Goal: Use online tool/utility: Utilize a website feature to perform a specific function

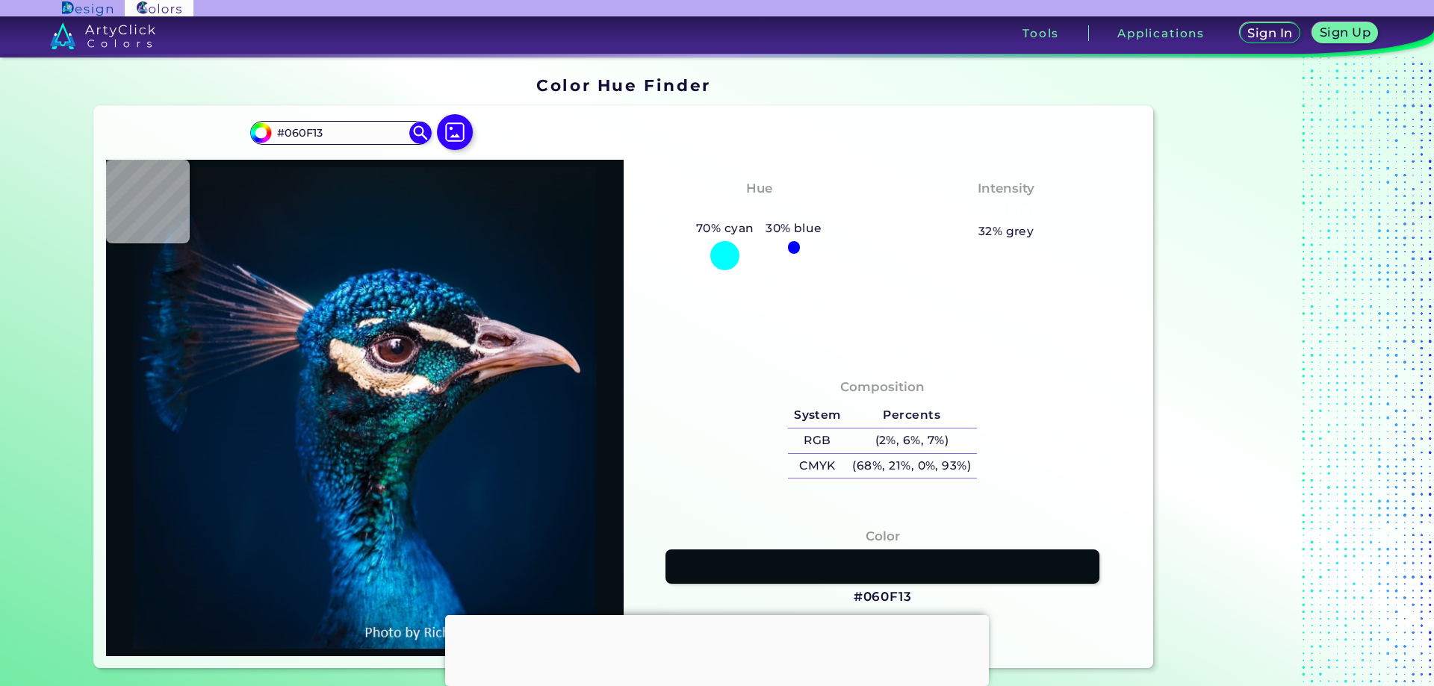
type input "#000f12"
type input "#000F12"
type input "#177973"
type input "#187570"
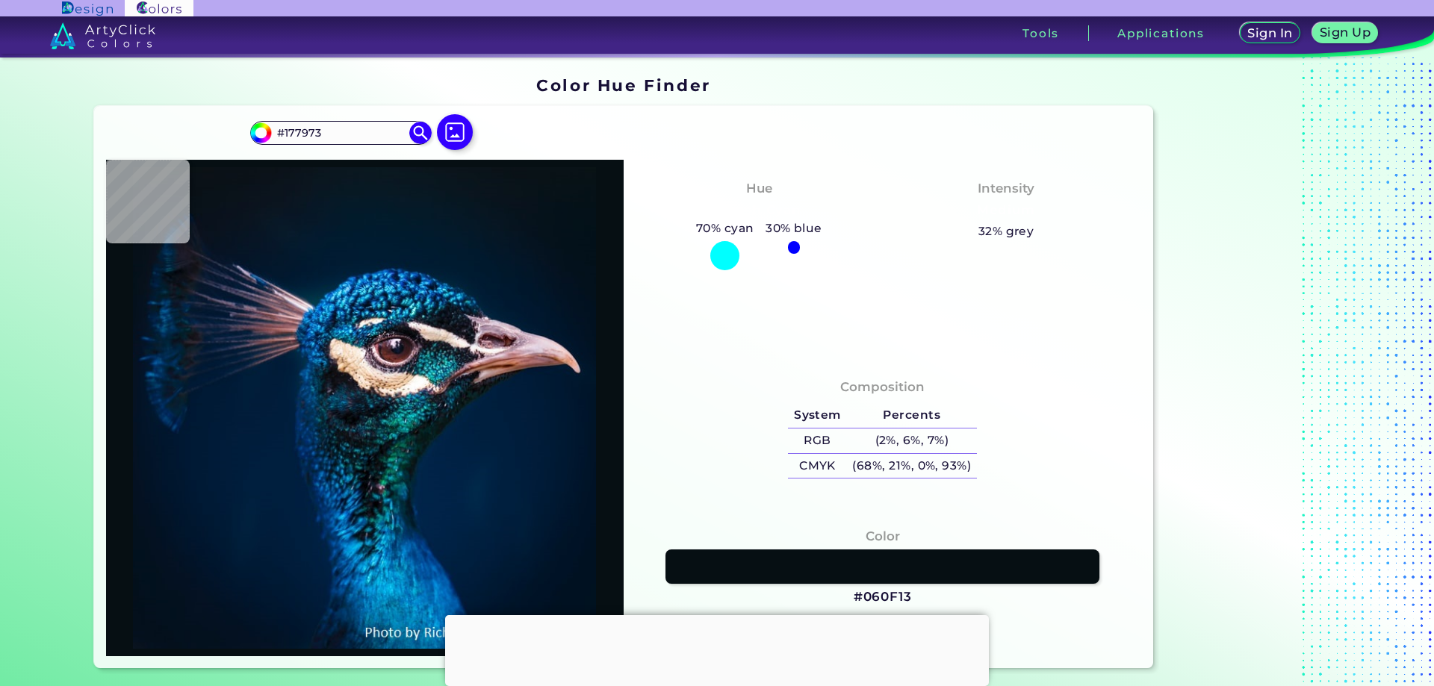
type input "#187570"
type input "#014141"
type input "#093137"
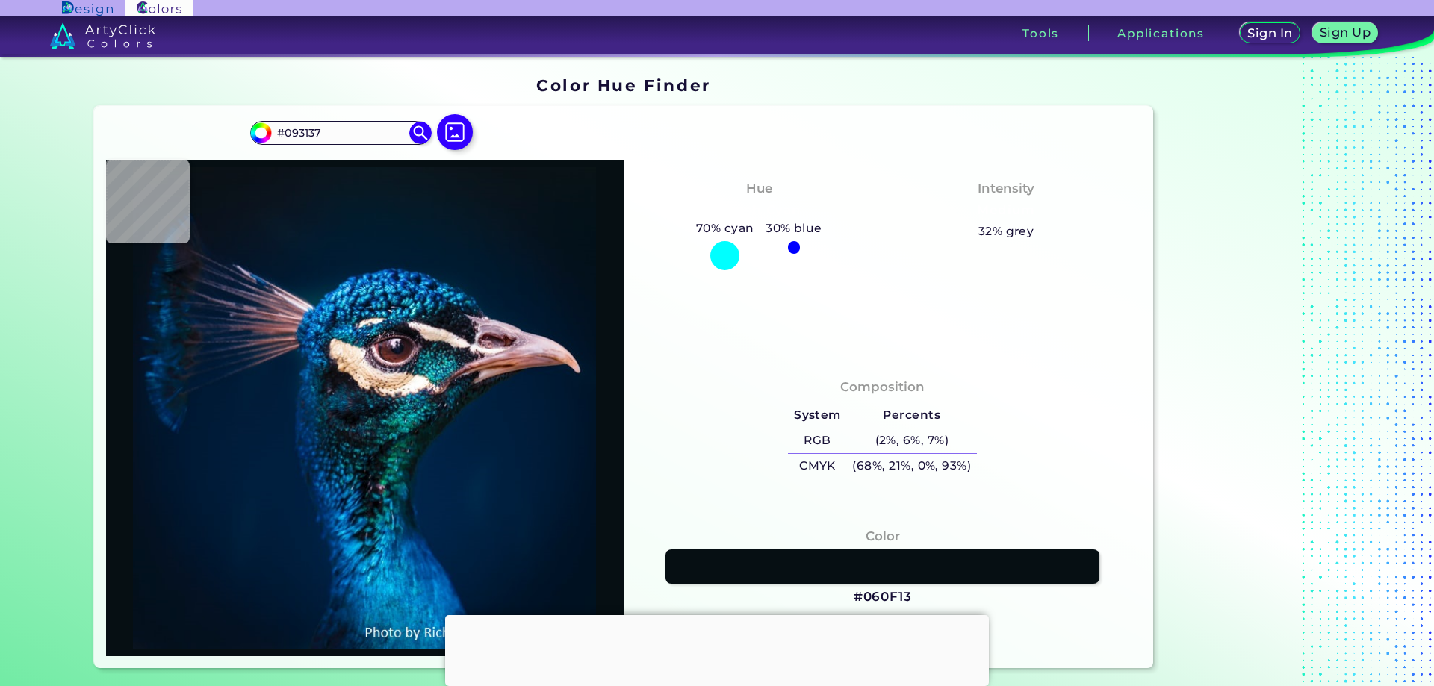
type input "#245159"
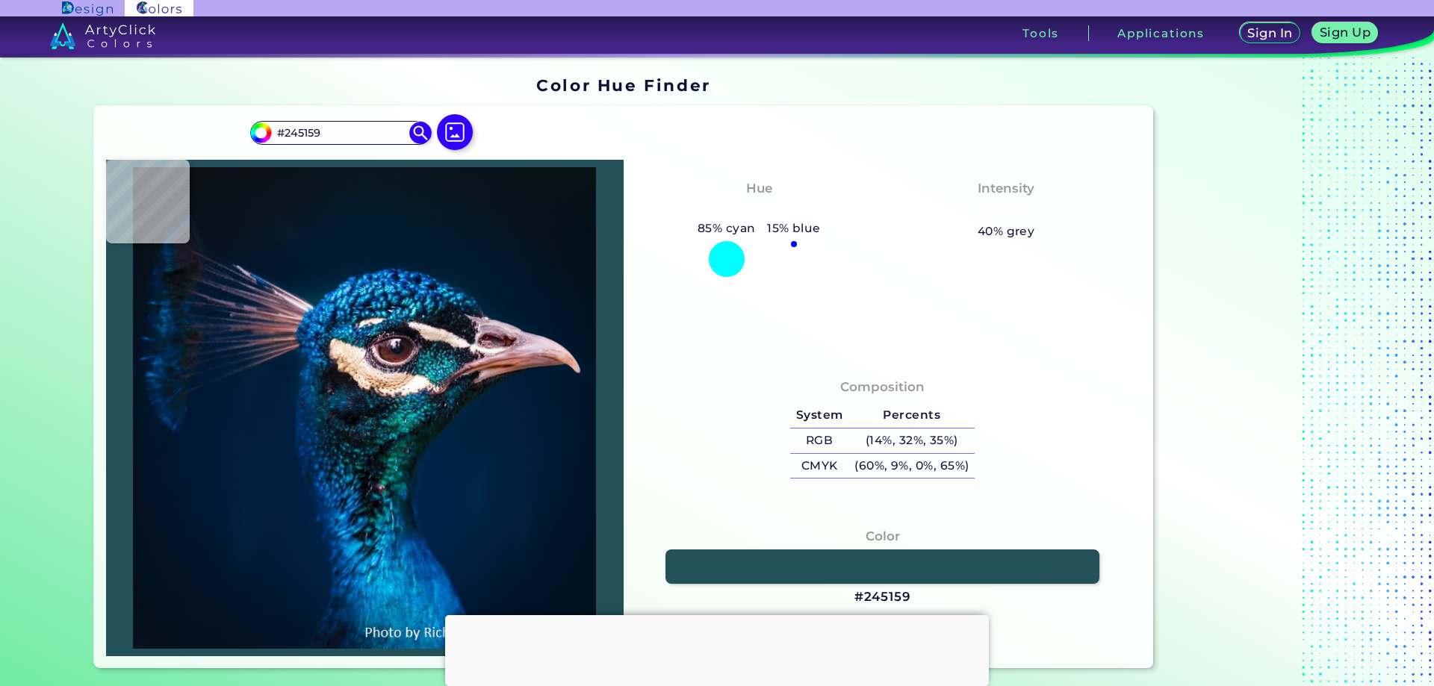
type input "#40656e"
type input "#40656E"
type input "#062938"
type input "#011925"
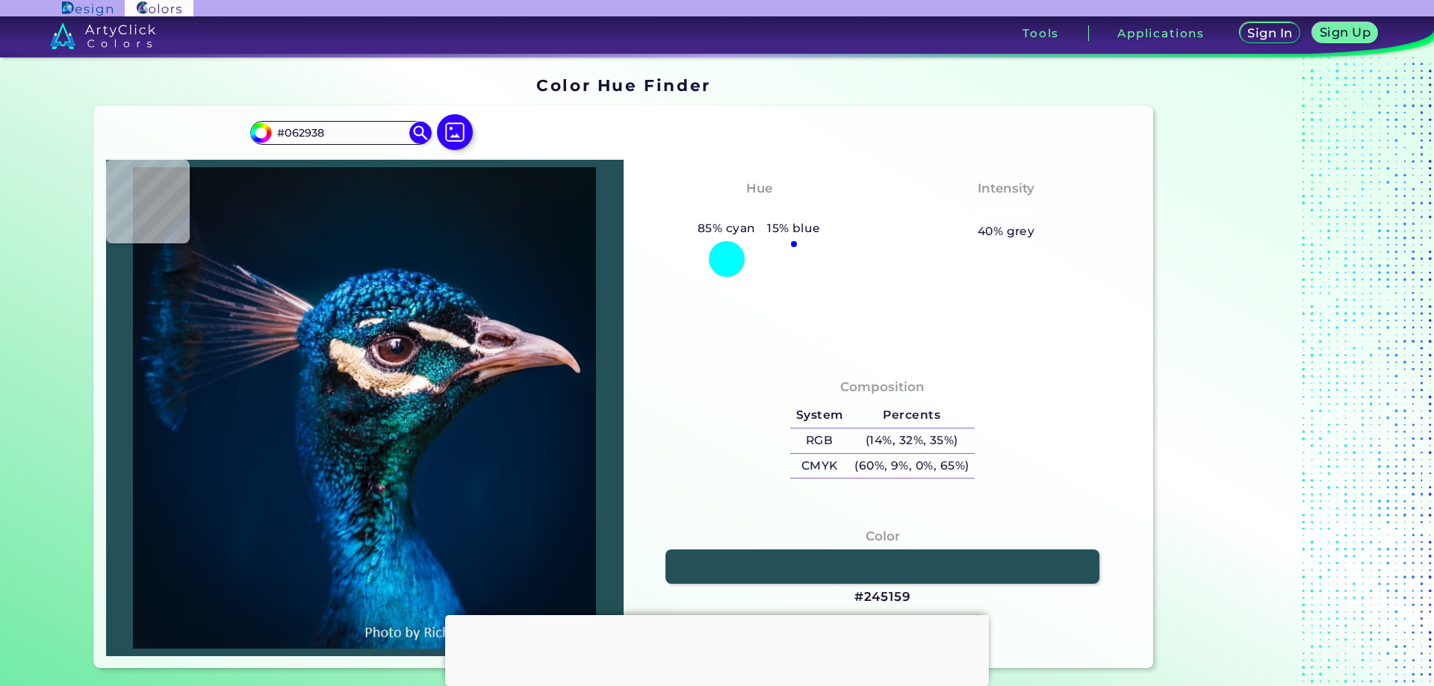
type input "#011925"
type input "#081921"
type input "#081a21"
type input "#081A21"
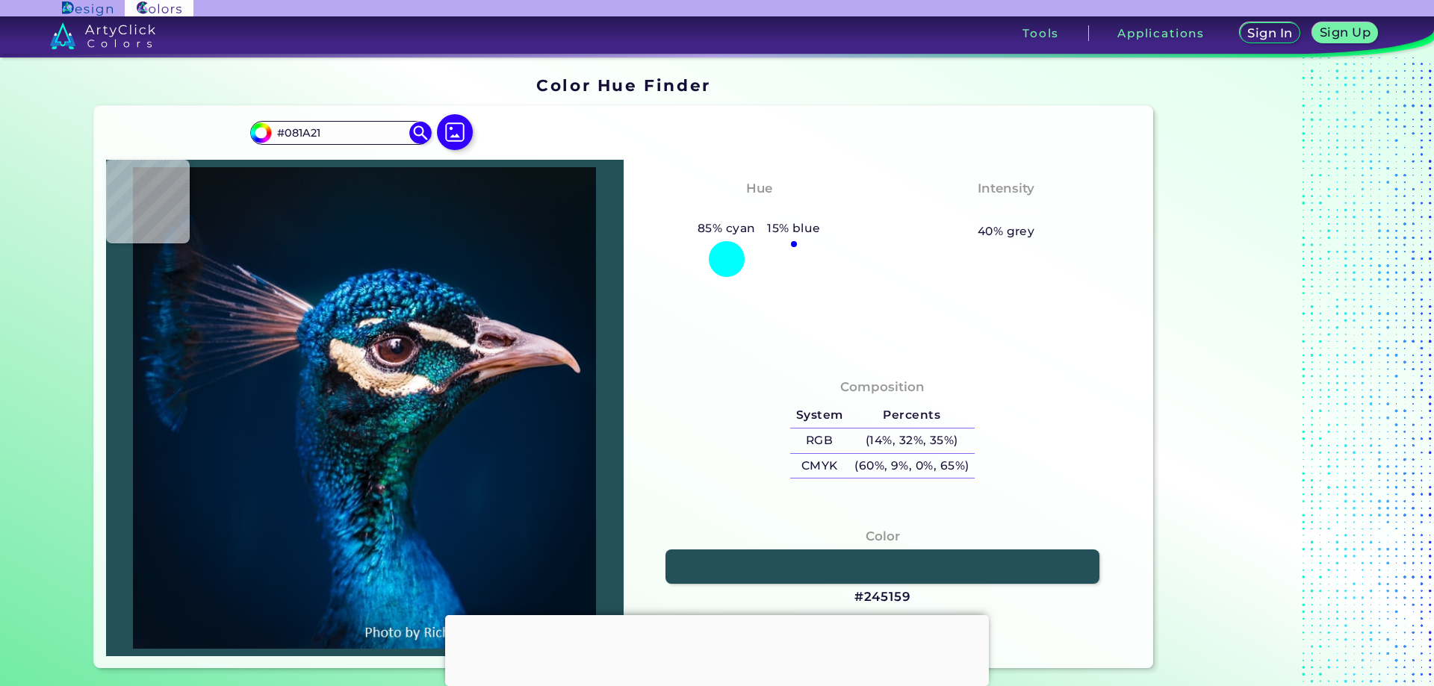
type input "#072a3a"
type input "#072A3A"
type input "#124251"
type input "#01212f"
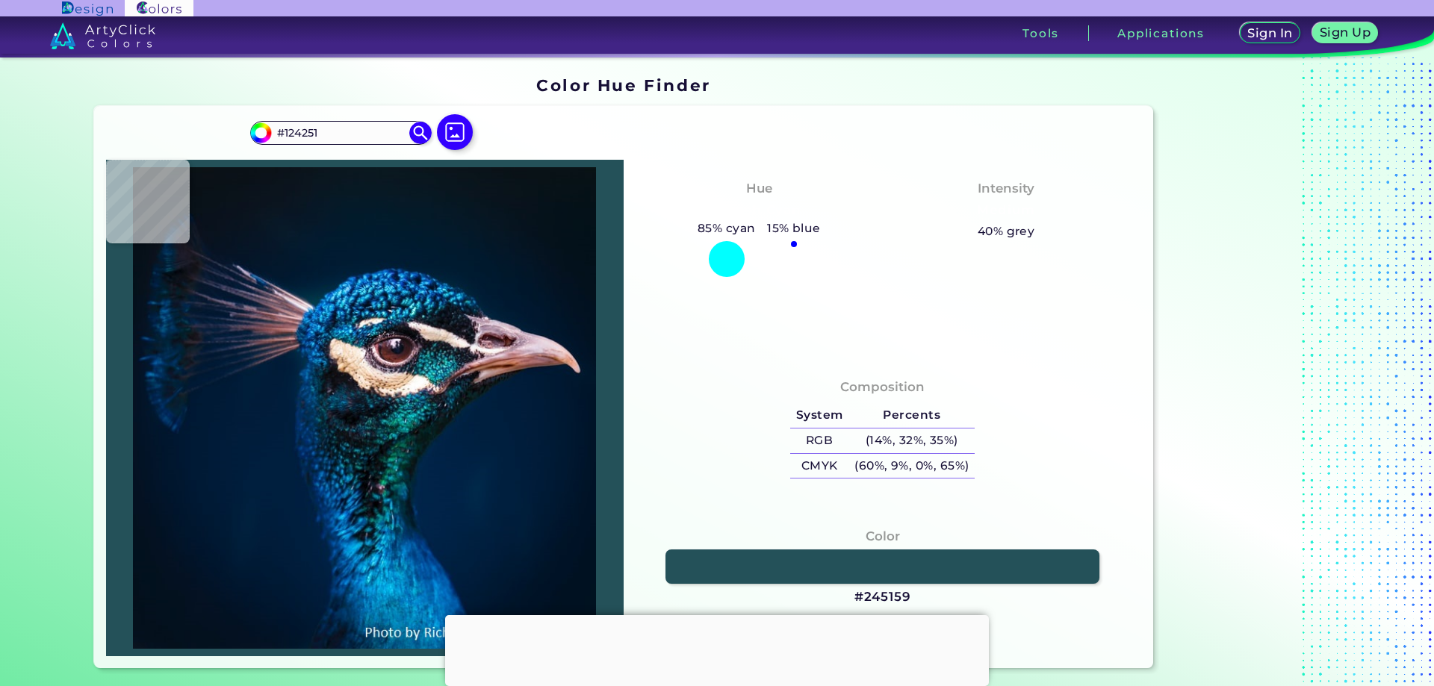
type input "#01212F"
type input "#022731"
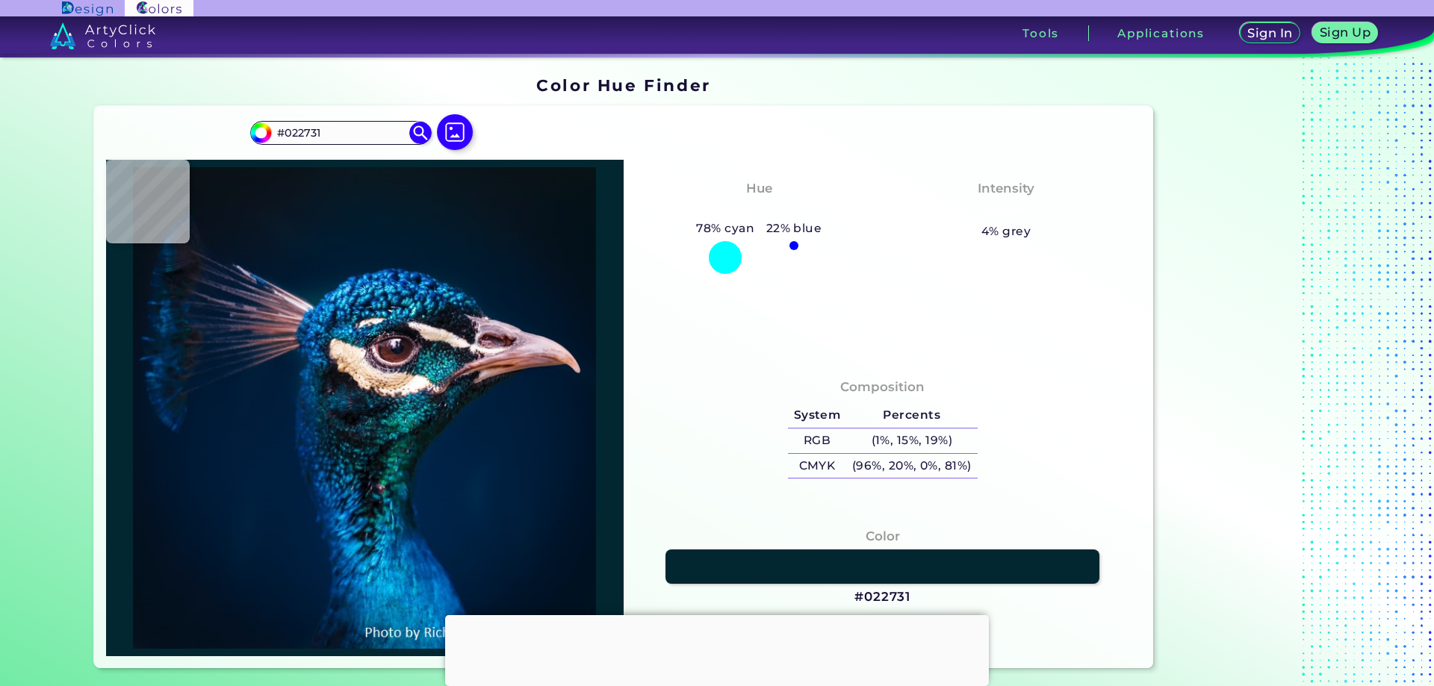
type input "#072a32"
type input "#072A32"
type input "#021519"
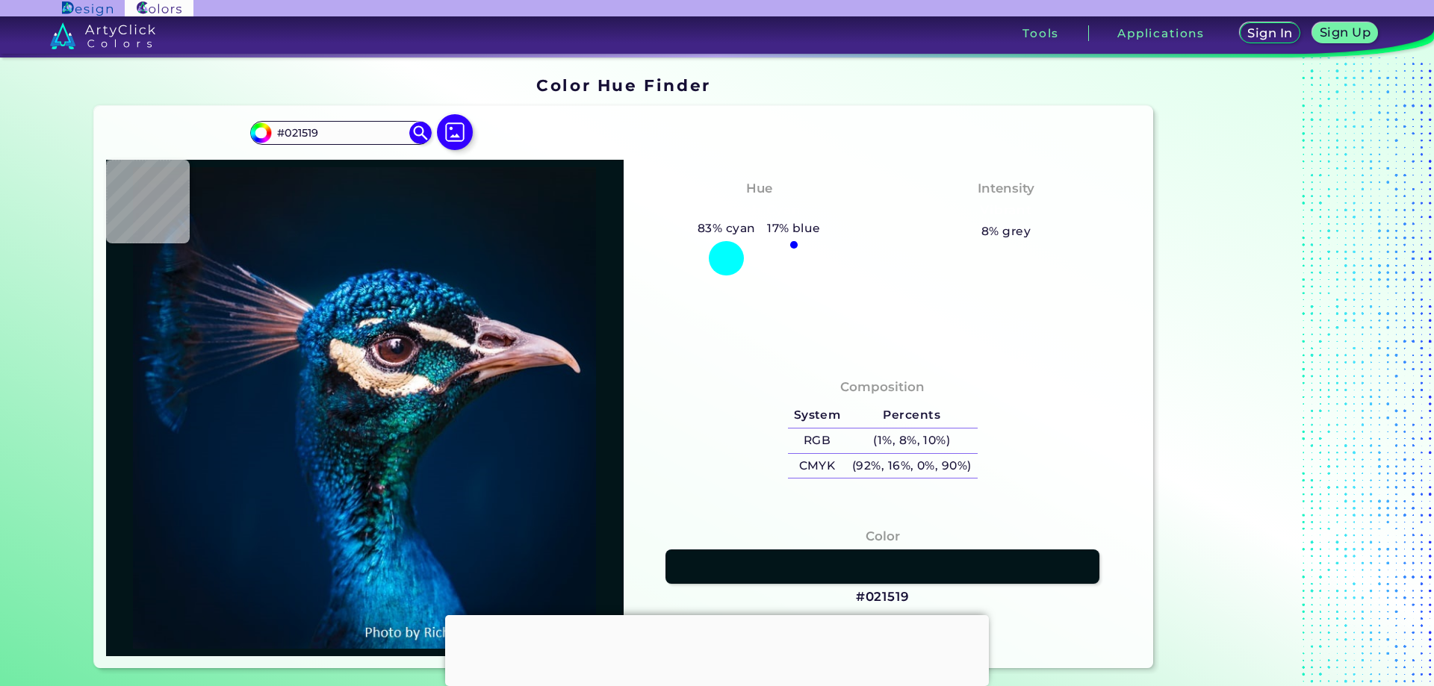
type input "#03141b"
type input "#03141B"
type input "#0b2028"
type input "#0B2028"
type input "#165e86"
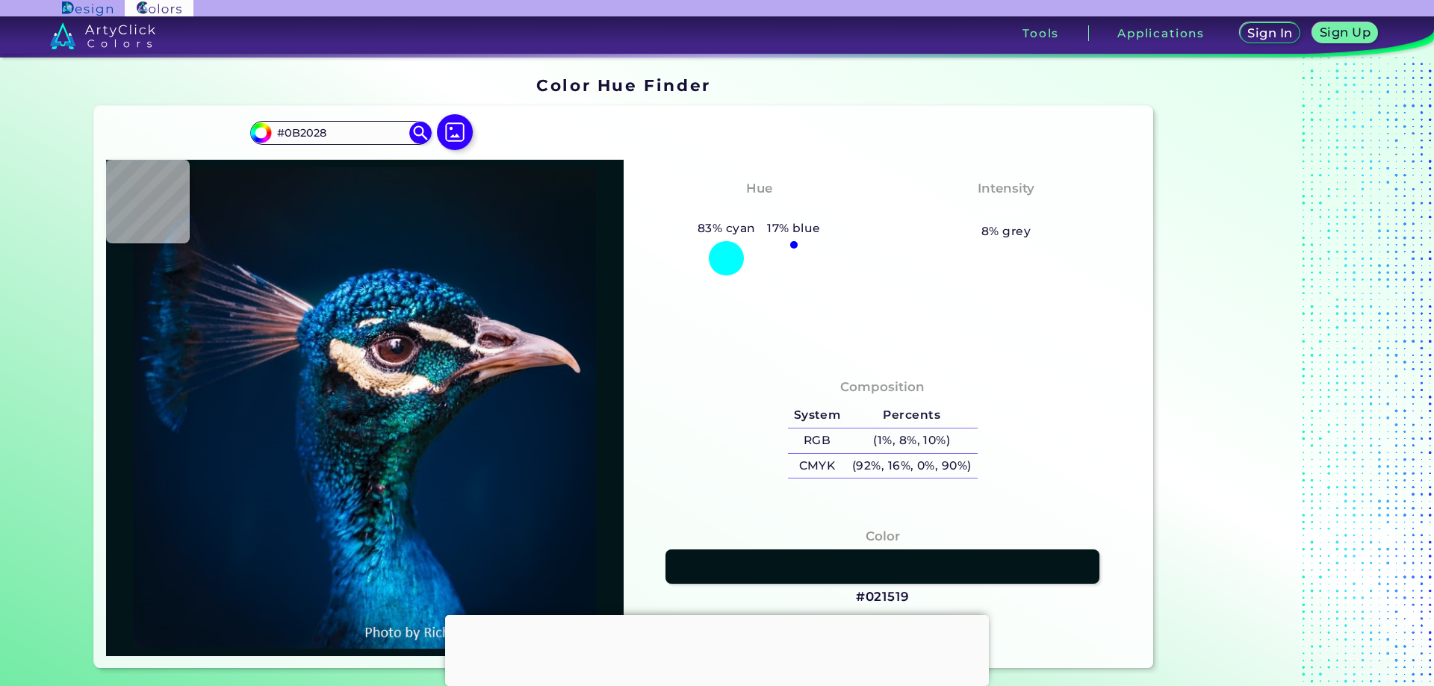
type input "#165E86"
type input "#0a1324"
type input "#0A1324"
type input "#0c1b21"
type input "#0C1B21"
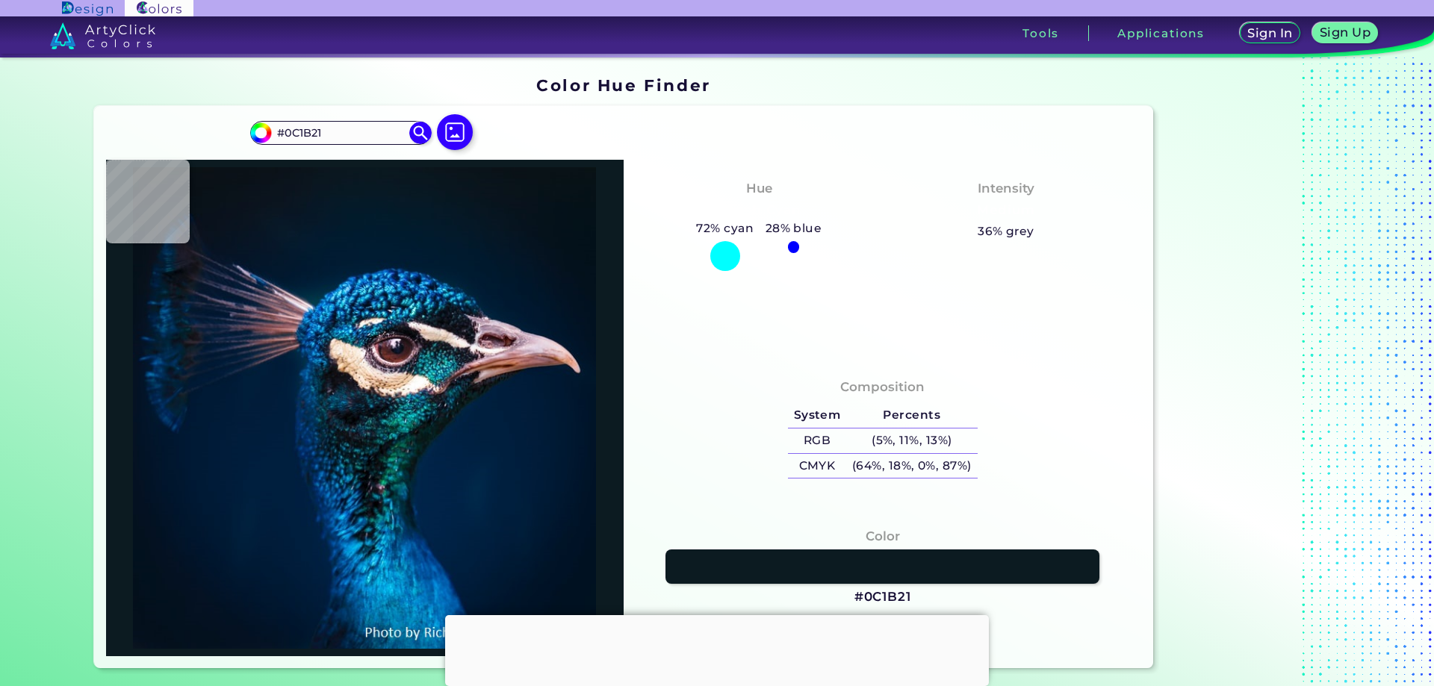
type input "#0a191b"
type input "#0A191B"
type input "#181b26"
type input "#181B26"
type input "#081e1e"
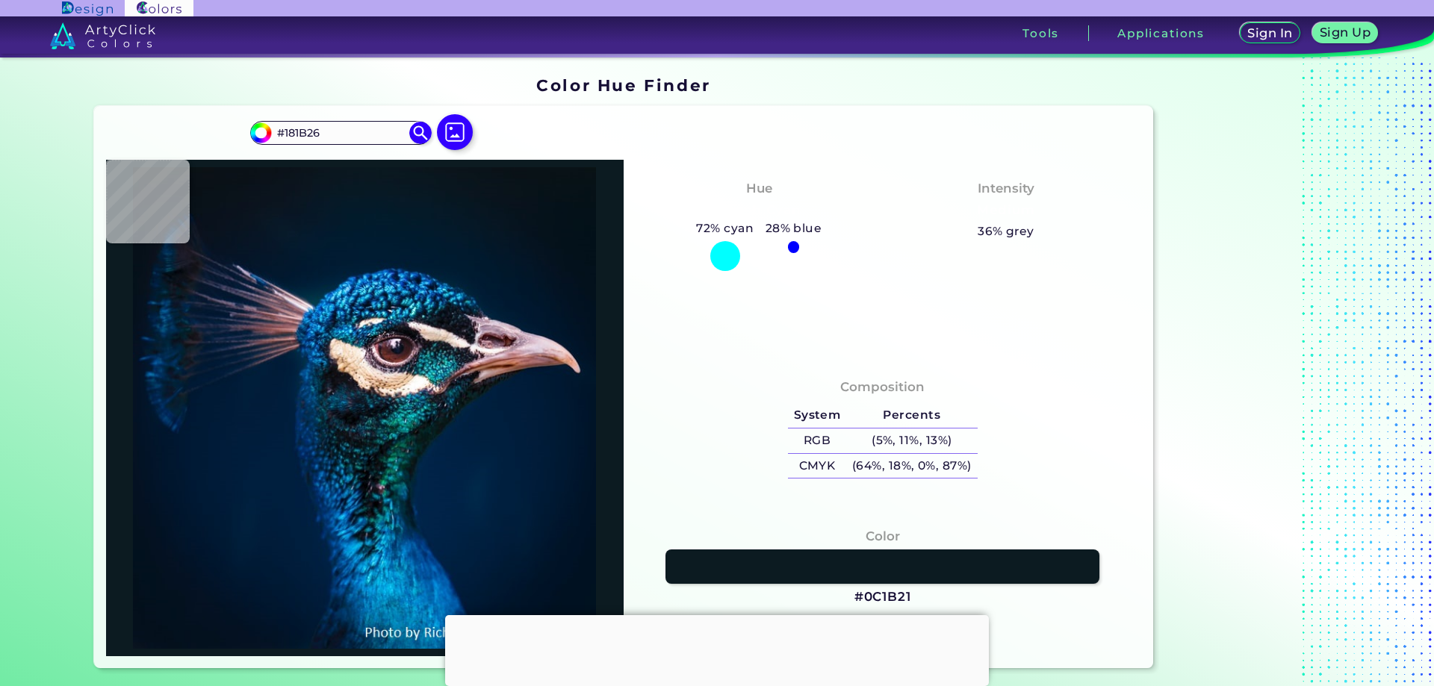
type input "#081E1E"
type input "#022f2c"
type input "#022F2C"
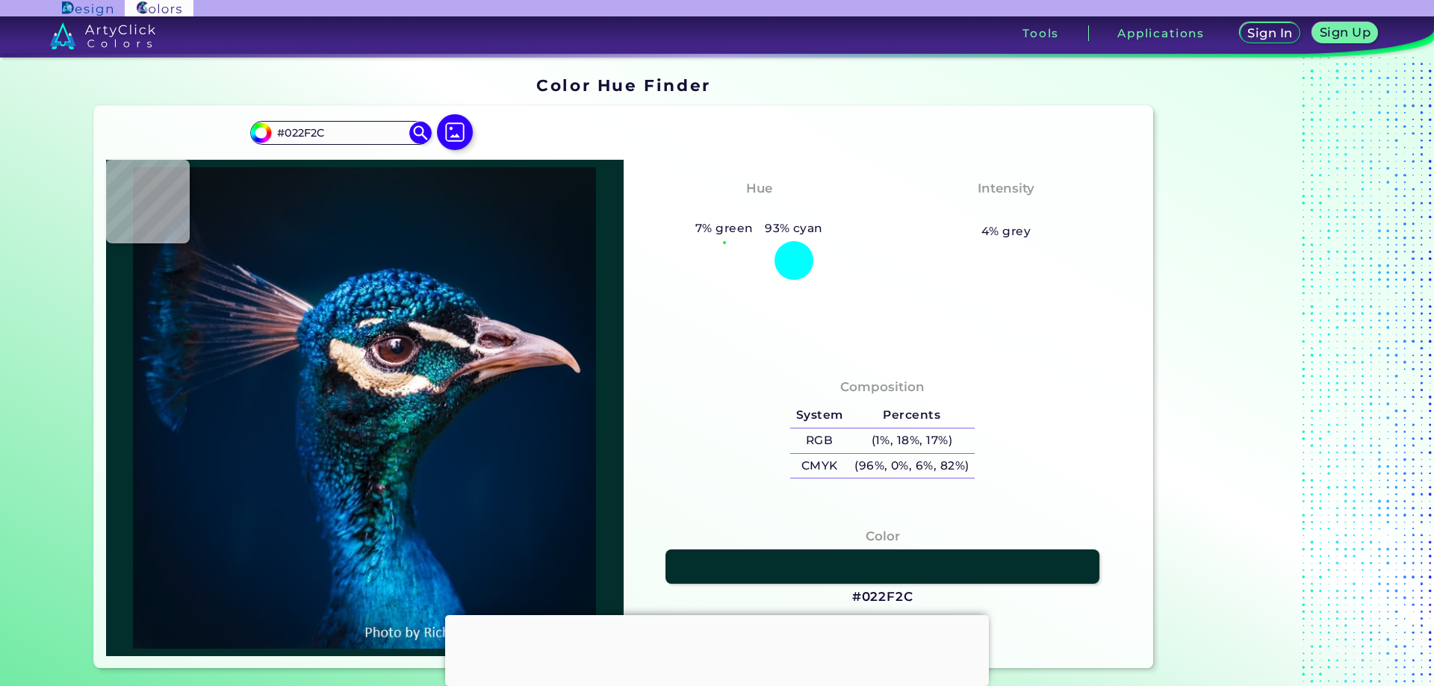
type input "#064c45"
type input "#064C45"
type input "#148378"
type input "#0a2832"
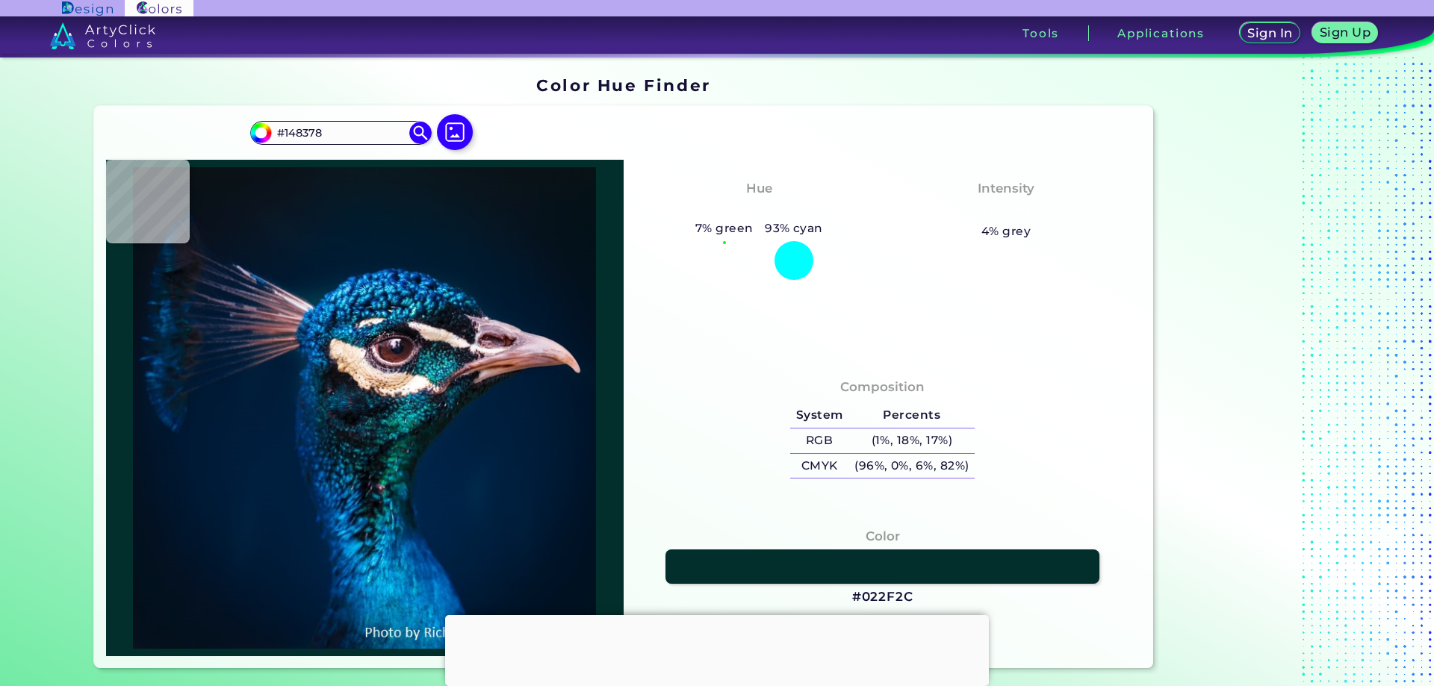
type input "#0A2832"
type input "#03182d"
type input "#03182D"
type input "#073640"
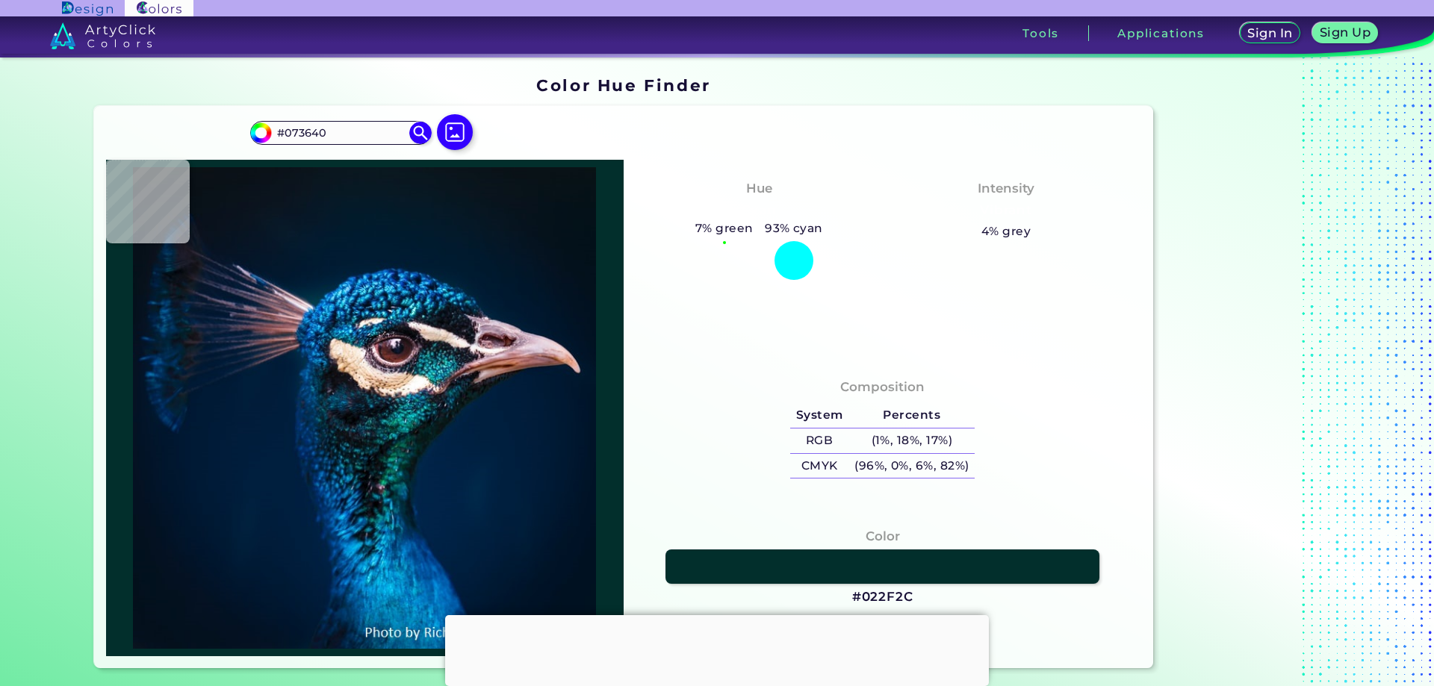
type input "#198ba8"
type input "#198BA8"
type input "#097786"
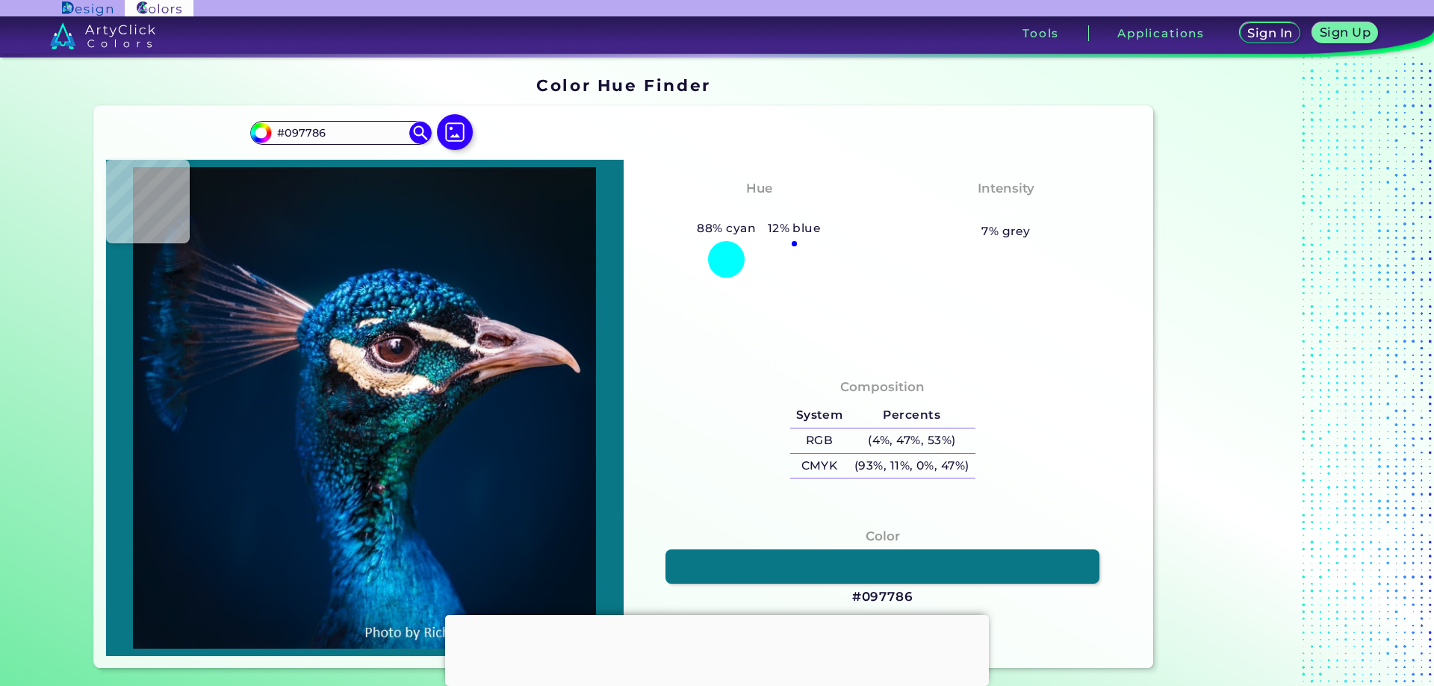
type input "#035c86"
type input "#035C86"
type input "#003f74"
type input "#003F74"
type input "#004b82"
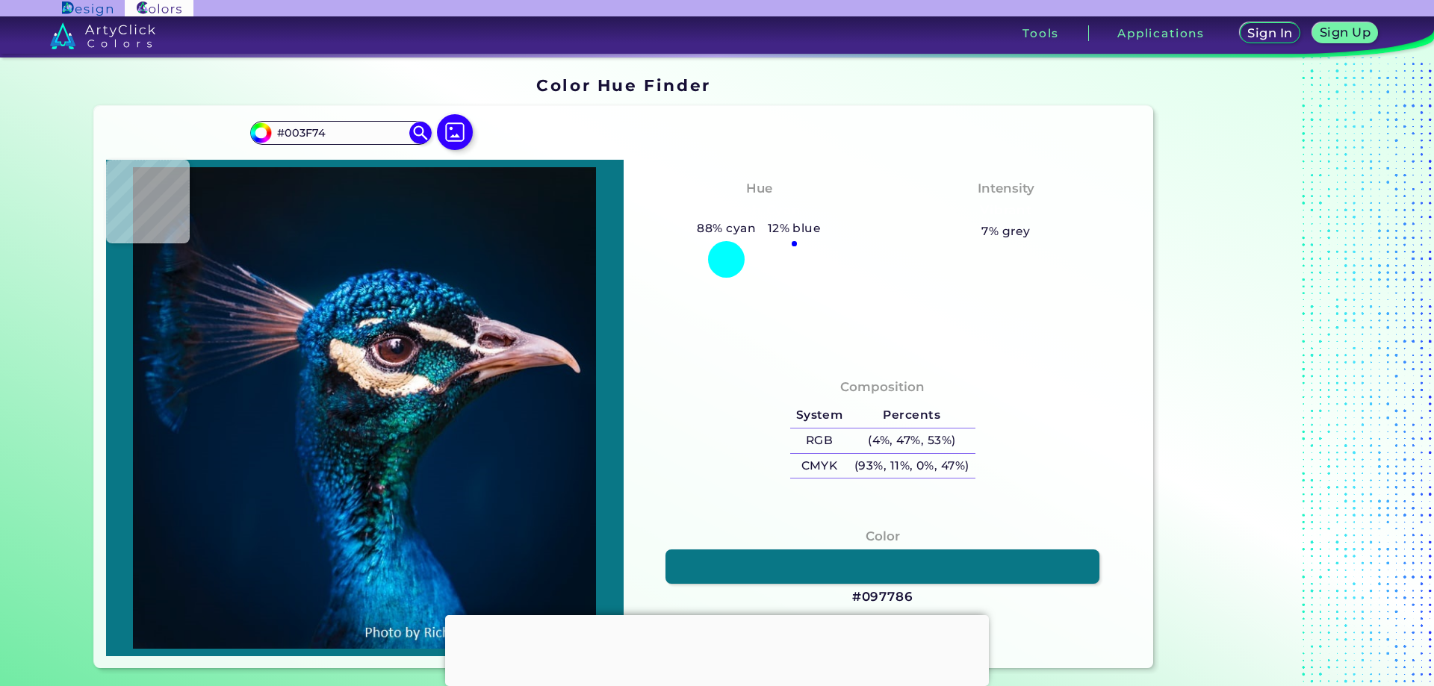
type input "#004B82"
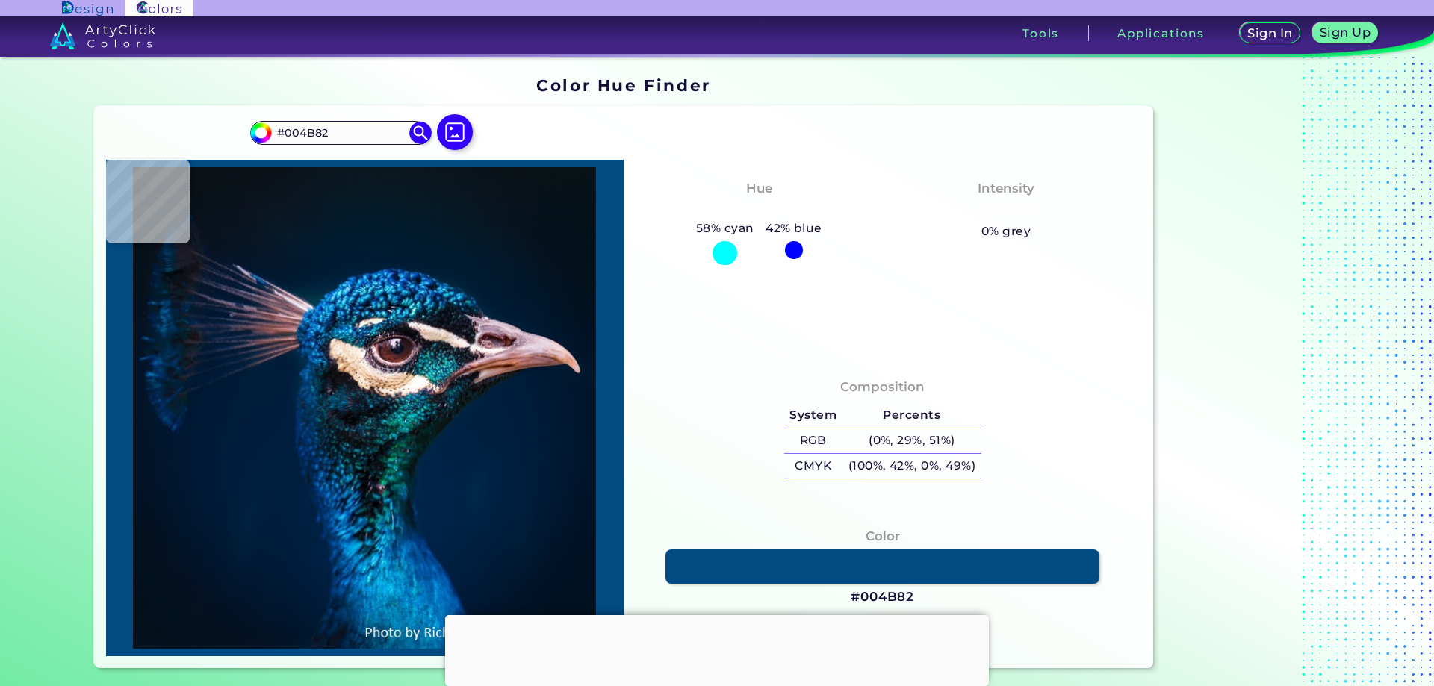
type input "#035c91"
type input "#035C91"
type input "#1aaadc"
type input "#1AAADC"
type input "#1f9acd"
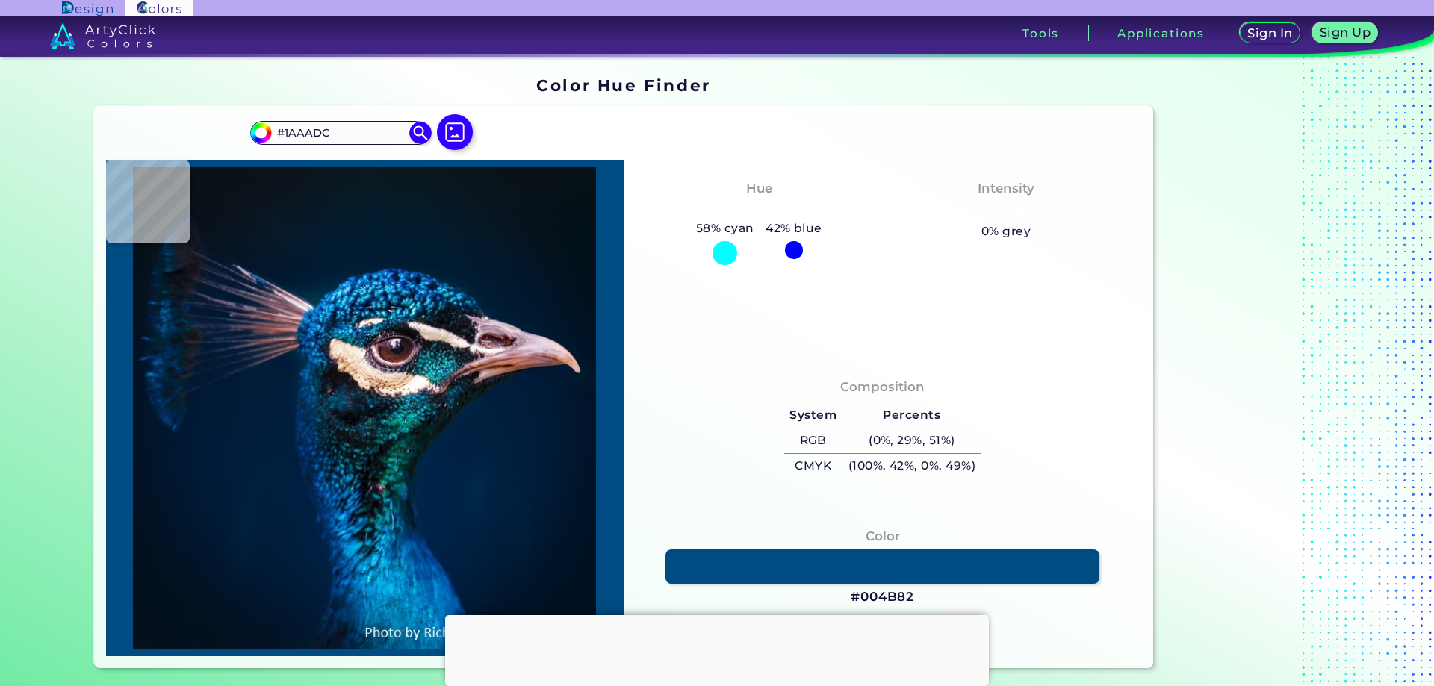
type input "#1F9ACD"
type input "#148ec4"
type input "#148EC4"
type input "#0382c4"
type input "#0382C4"
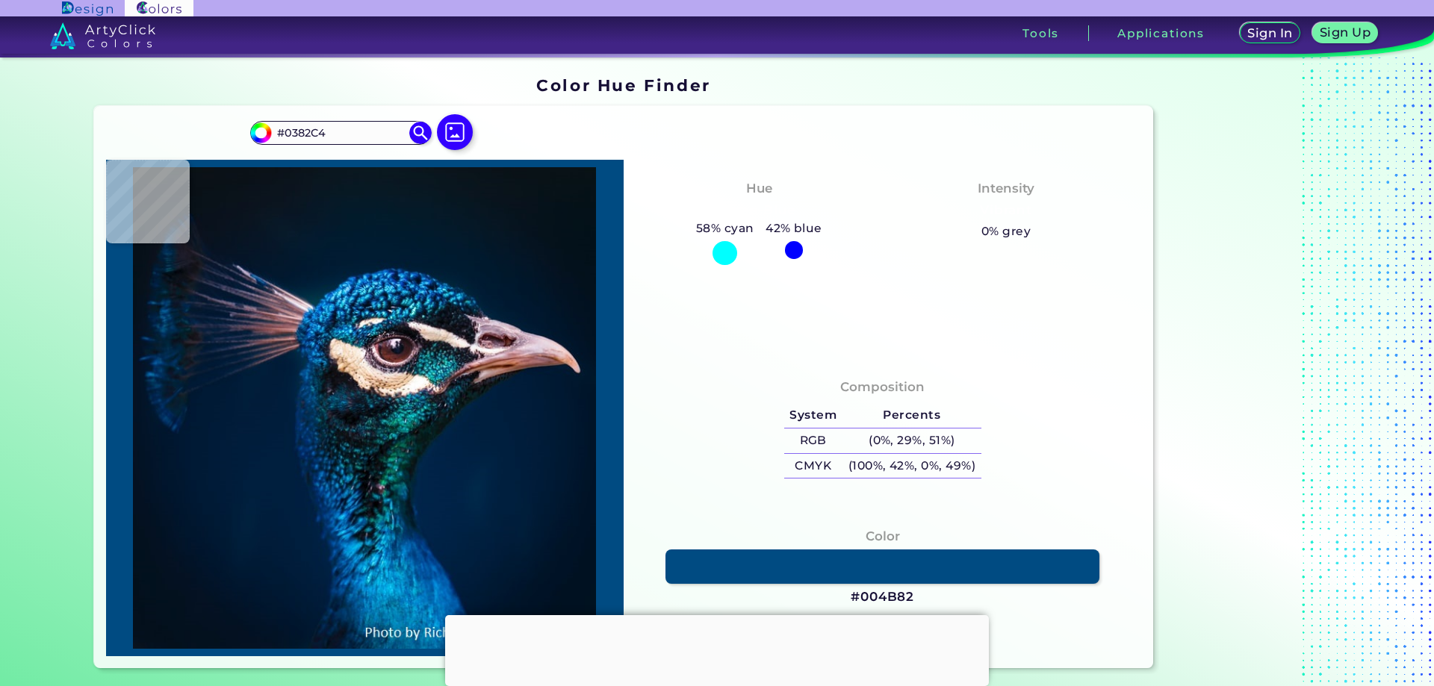
type input "#0165ae"
type input "#0165AE"
type input "#0a74bb"
type input "#0A74BB"
type input "#036fb2"
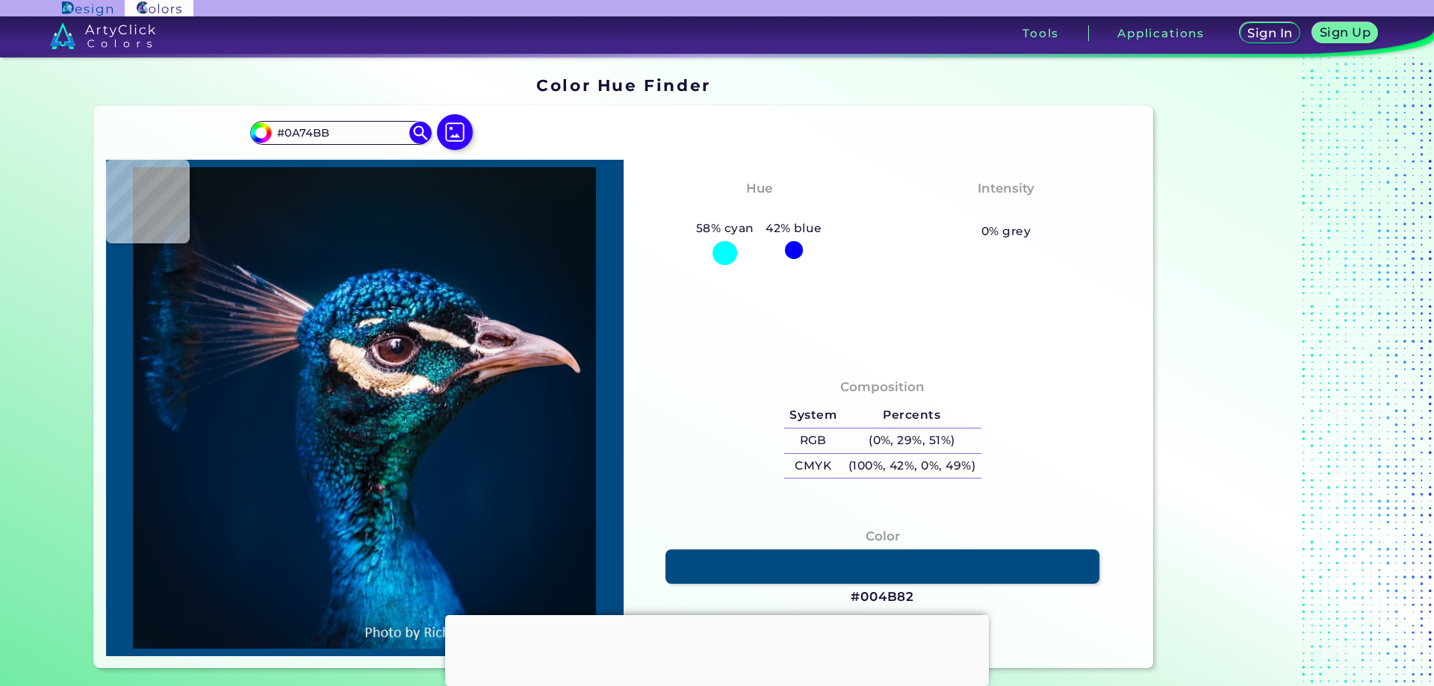
type input "#036FB2"
type input "#00619d"
type input "#00619D"
type input "#0866a2"
type input "#0866A2"
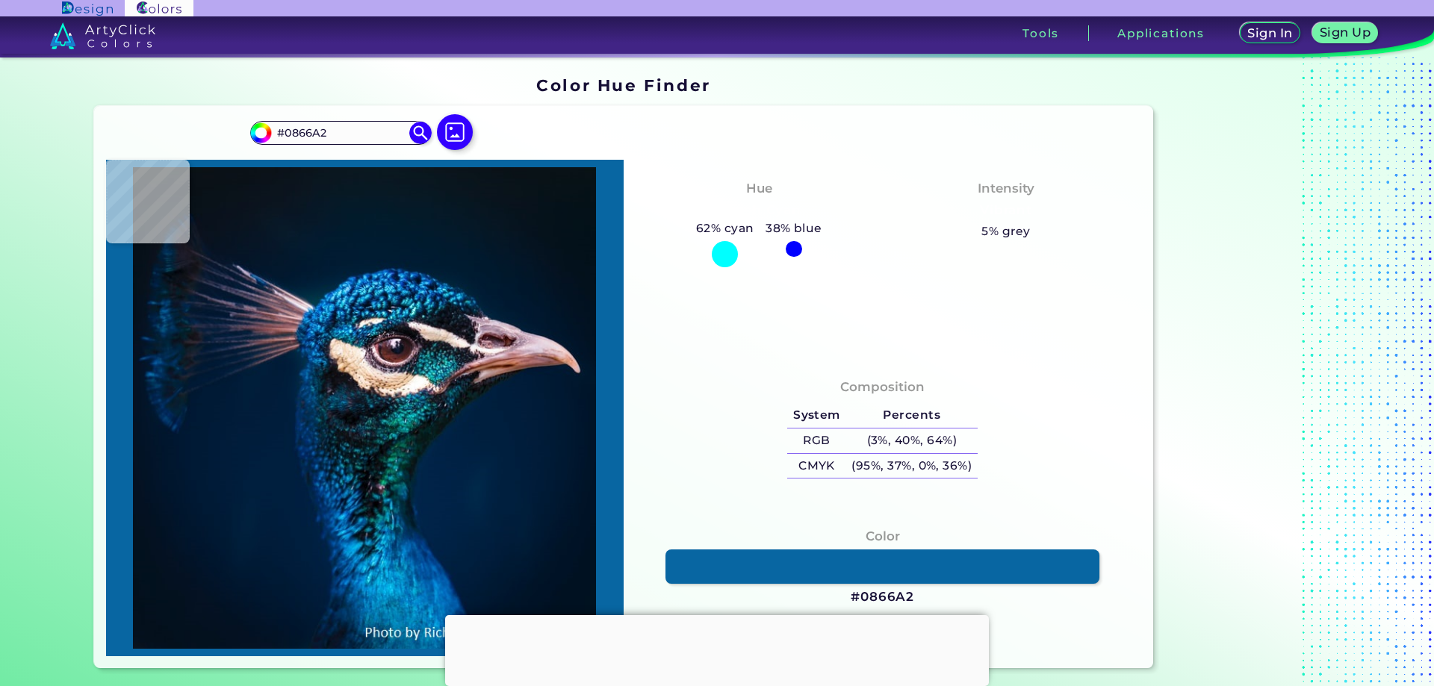
type input "#0b619a"
type input "#0B619A"
type input "#014f86"
type input "#014F86"
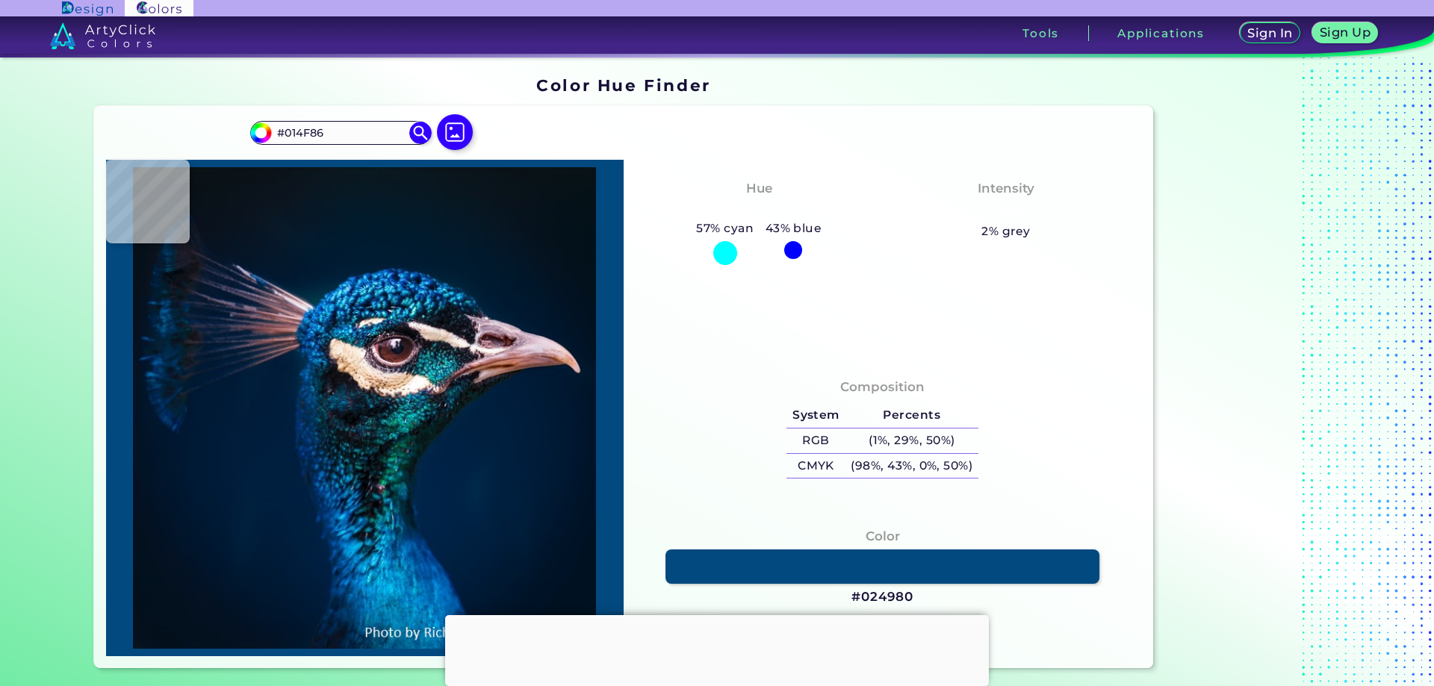
type input "#024980"
type input "#0a67a4"
type input "#0A67A4"
type input "#0a79b5"
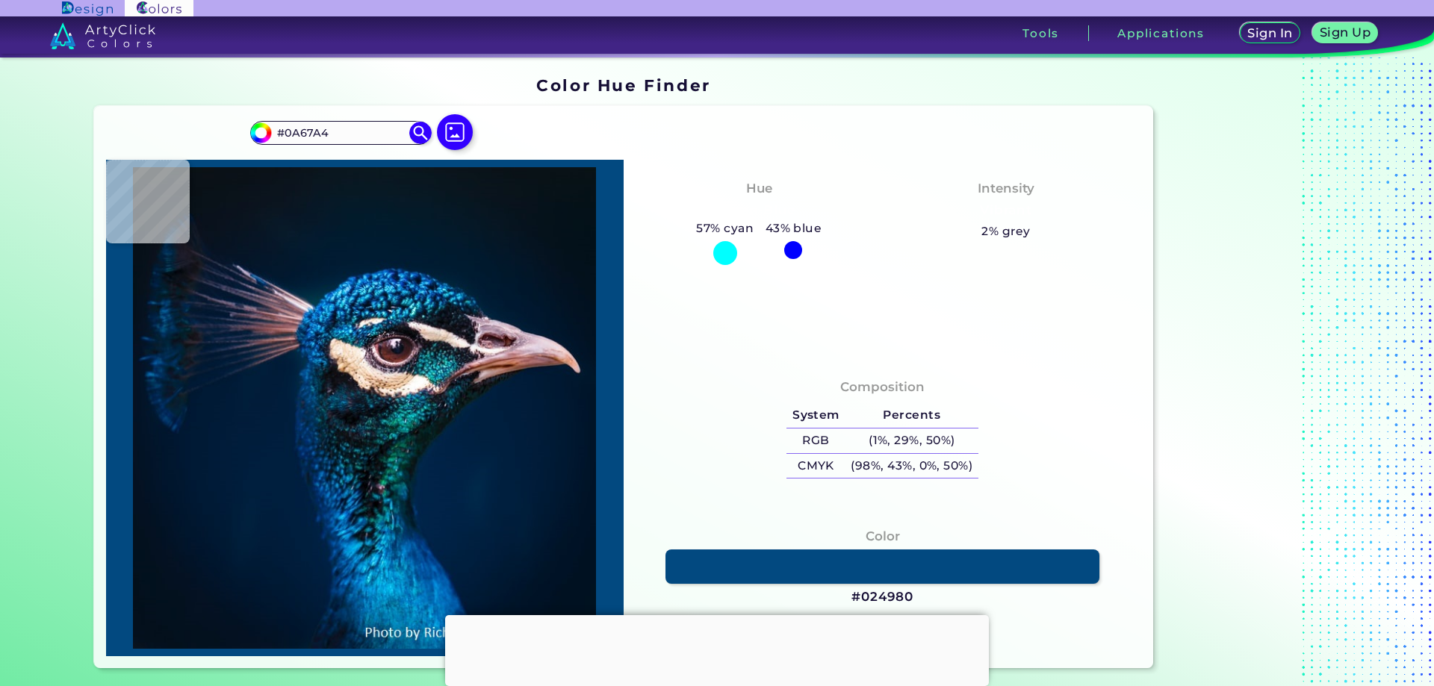
type input "#0A79B5"
type input "#004e86"
type input "#004E86"
type input "#0a78af"
type input "#0A78AF"
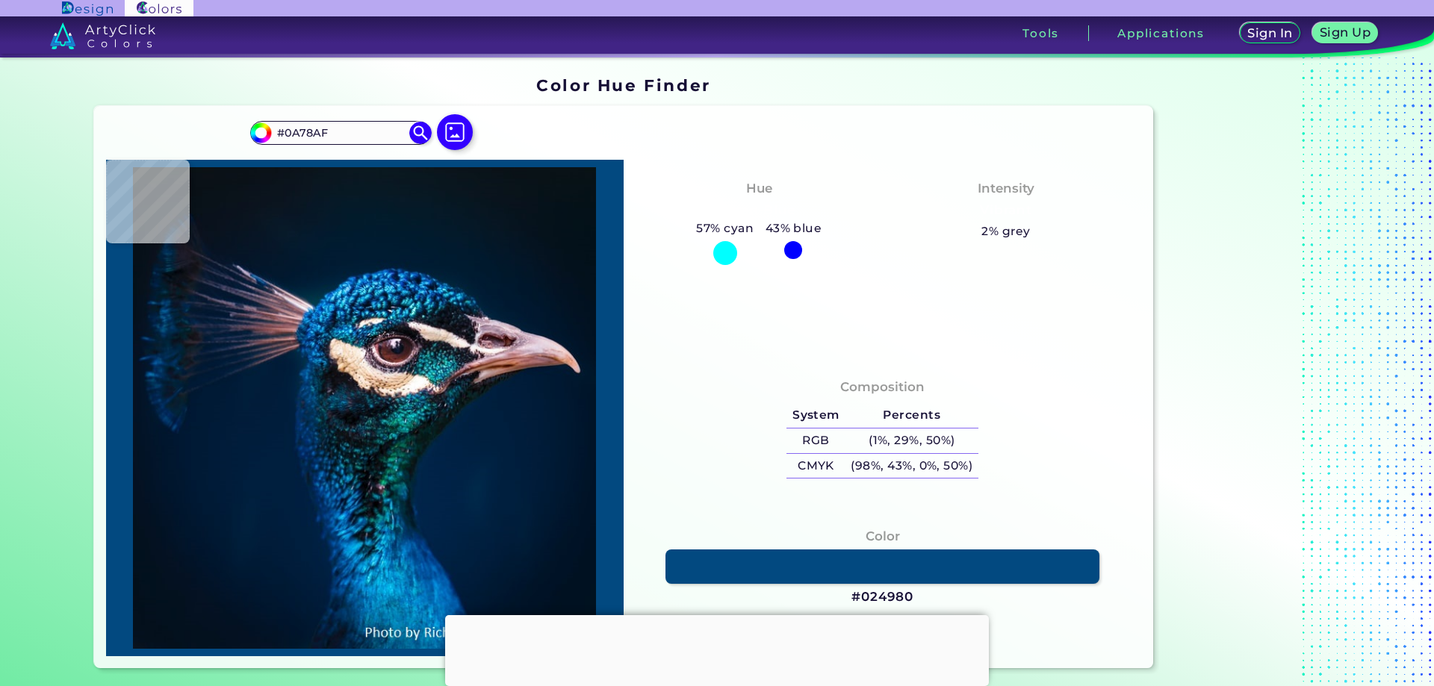
type input "#046ea6"
type input "#046EA6"
type input "#0066a0"
type input "#0066A0"
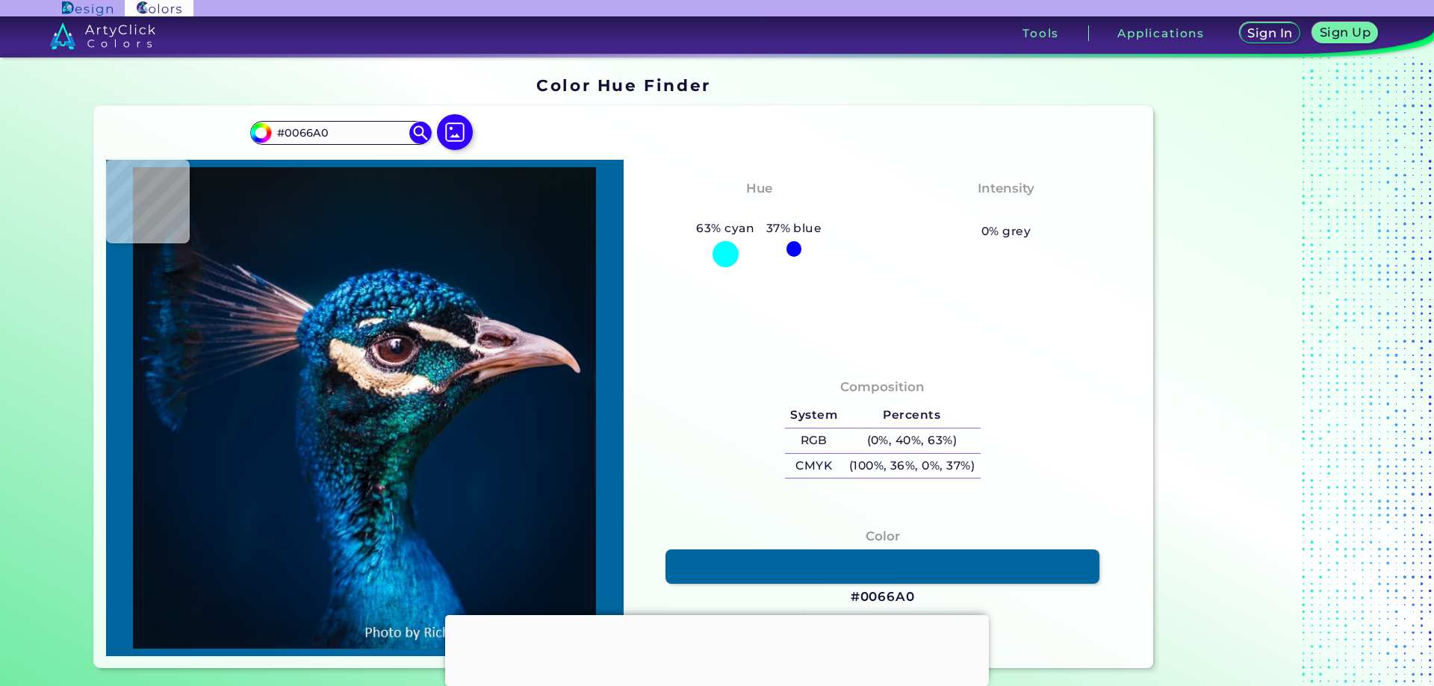
type input "#005f95"
type input "#005F95"
type input "#03679f"
type input "#03679F"
type input "#06619b"
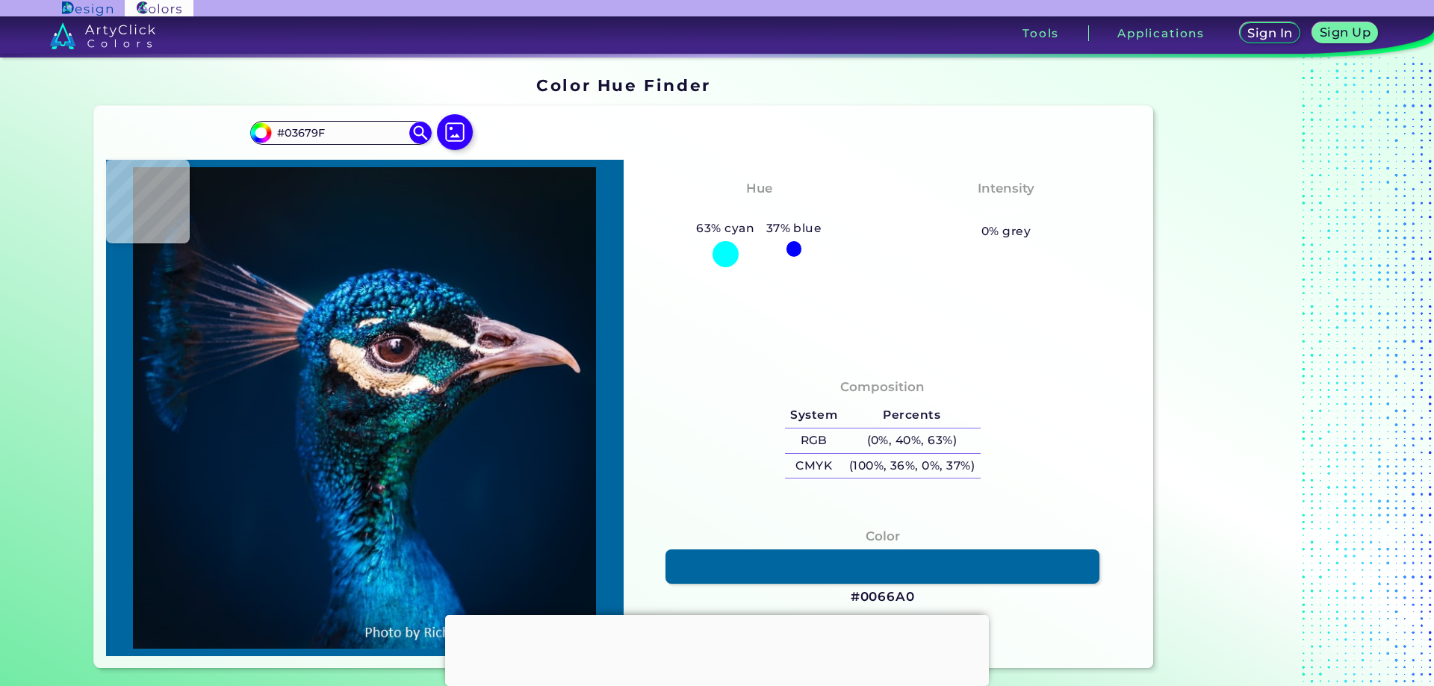
type input "#06619B"
type input "#025b91"
type input "#025B91"
type input "#086db4"
type input "#086DB4"
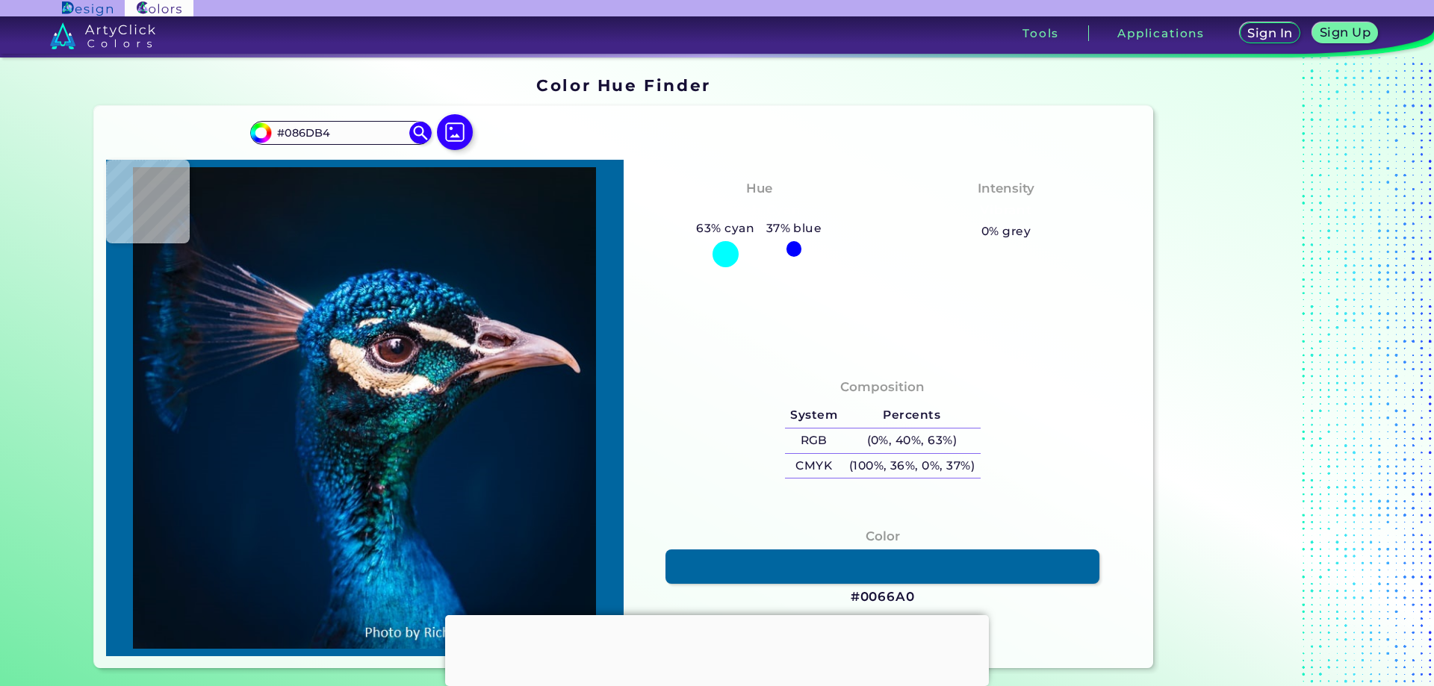
type input "#0c89bd"
type input "#0C89BD"
type input "#1c5463"
type input "#1C5463"
type input "#044356"
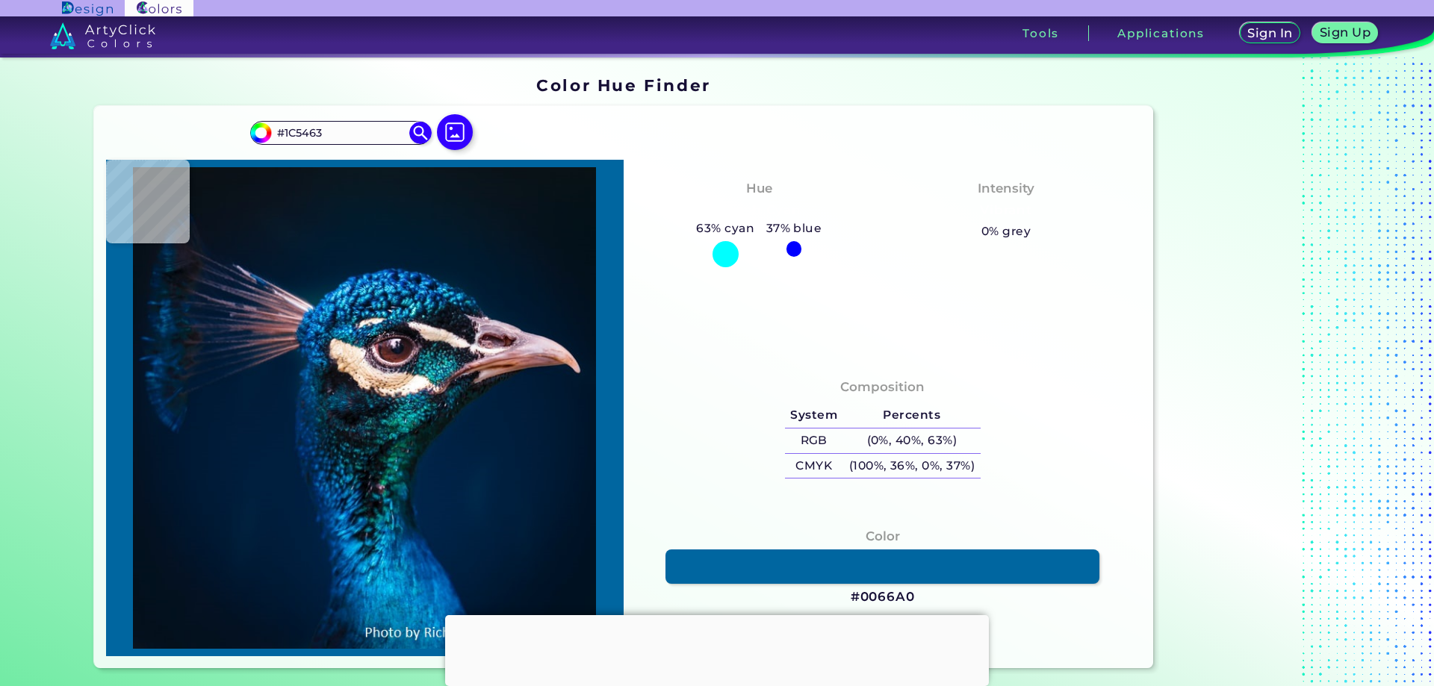
type input "#044356"
type input "#033a5f"
type input "#033A5F"
type input "#00090e"
type input "#00090E"
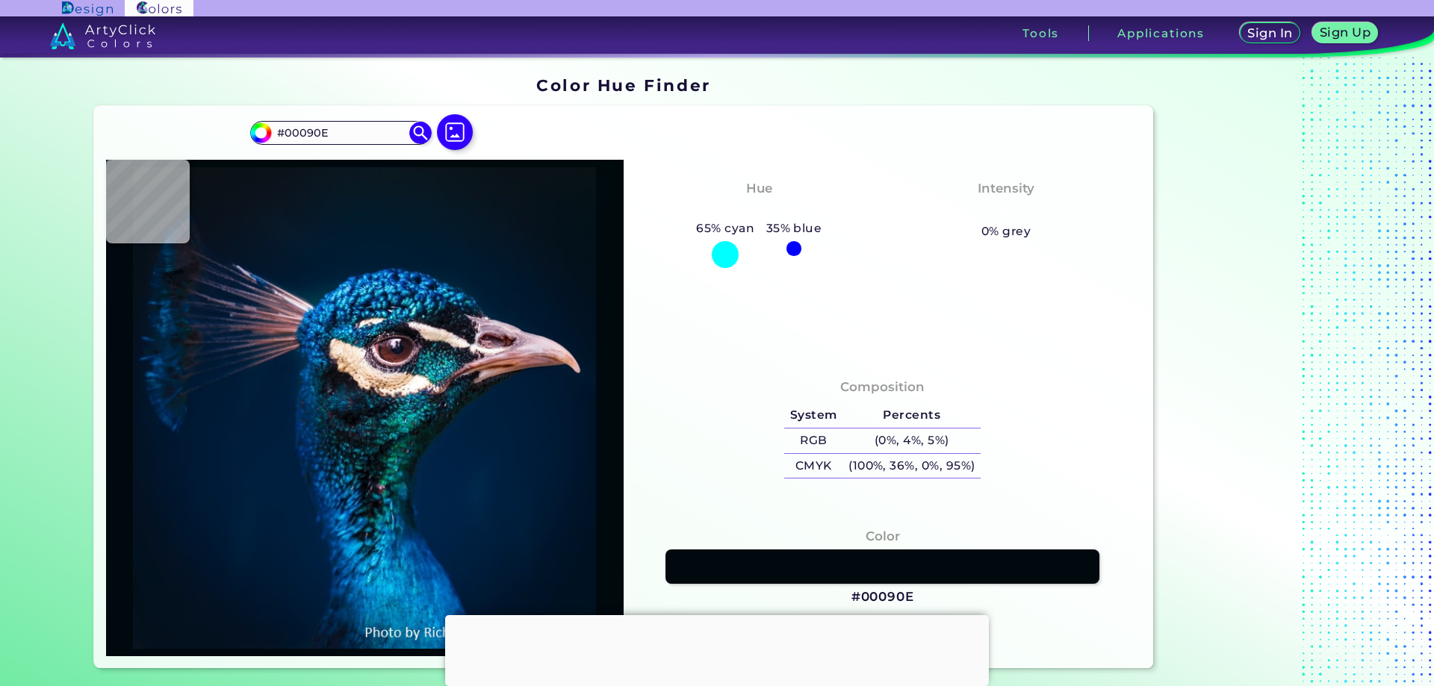
type input "#033d69"
type input "#033D69"
type input "#2376aa"
type input "#2376AA"
type input "#062c59"
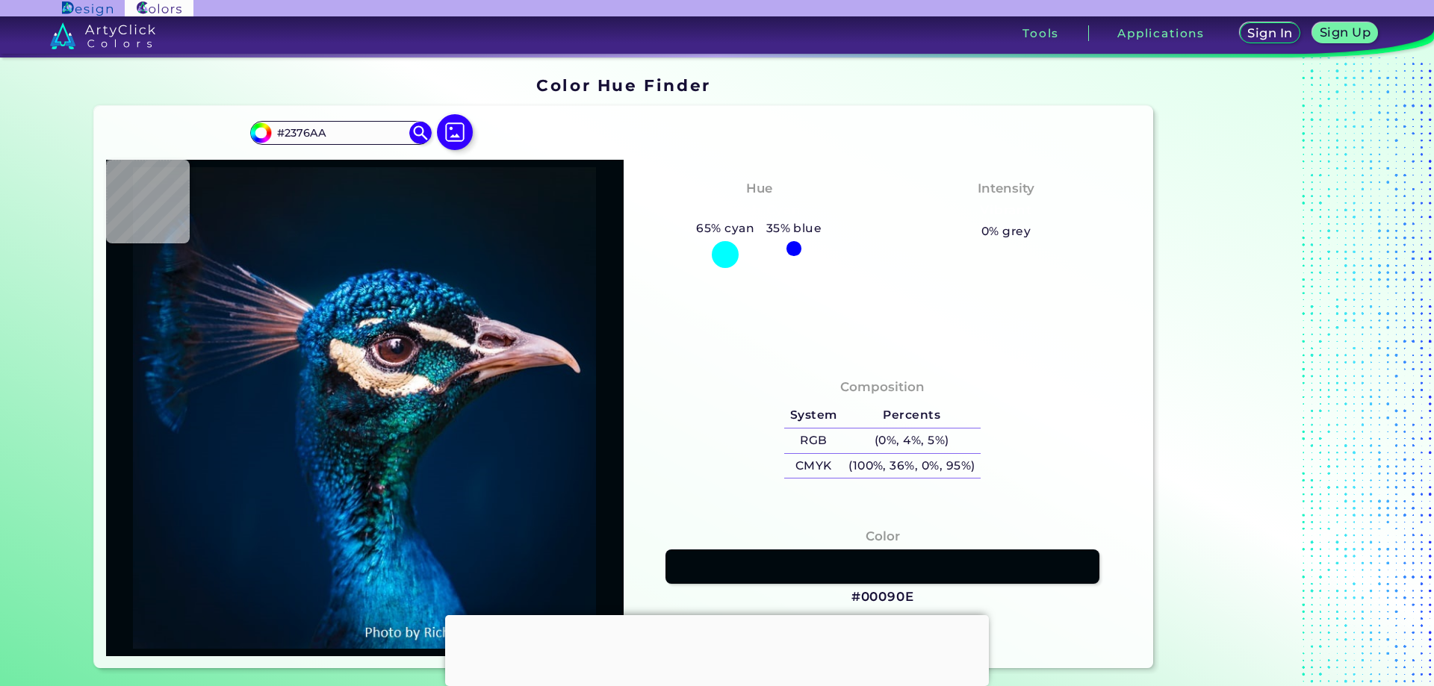
type input "#062C59"
type input "#003965"
type input "#11618e"
type input "#11618E"
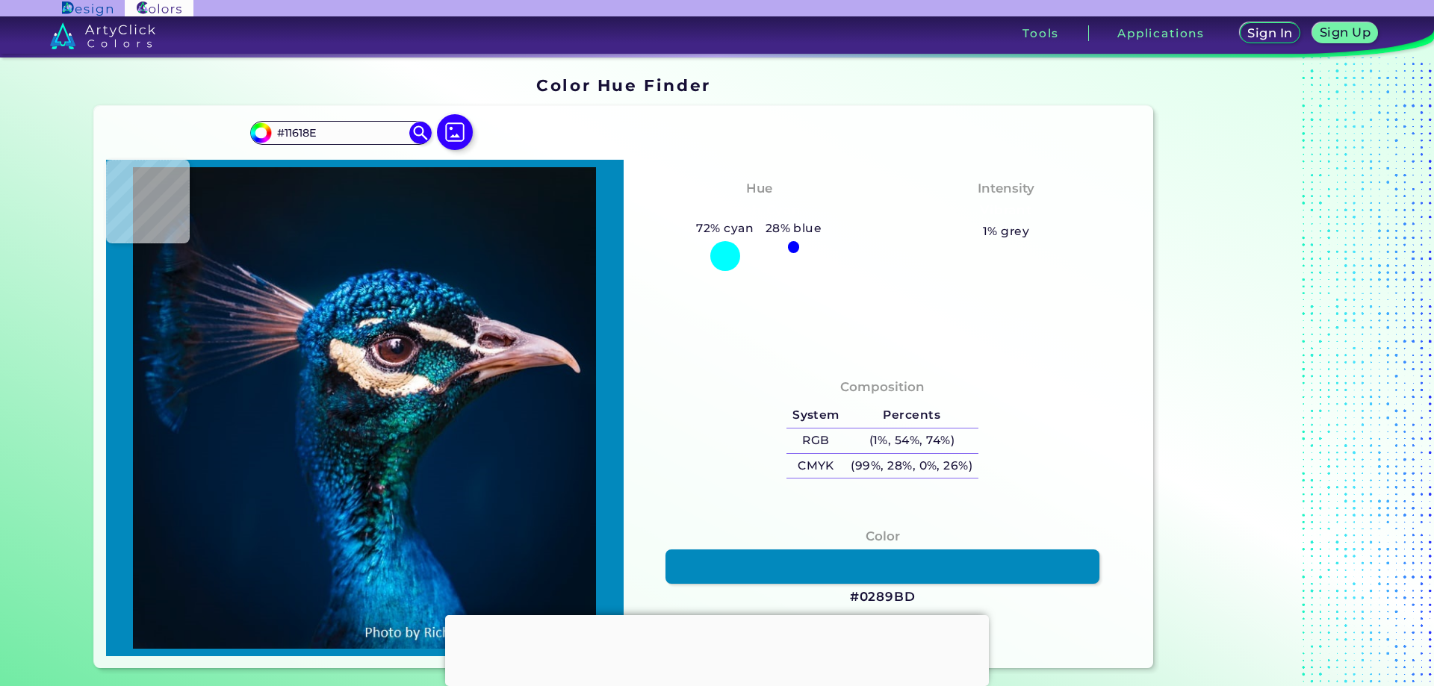
type input "#0289bd"
type input "#0289BD"
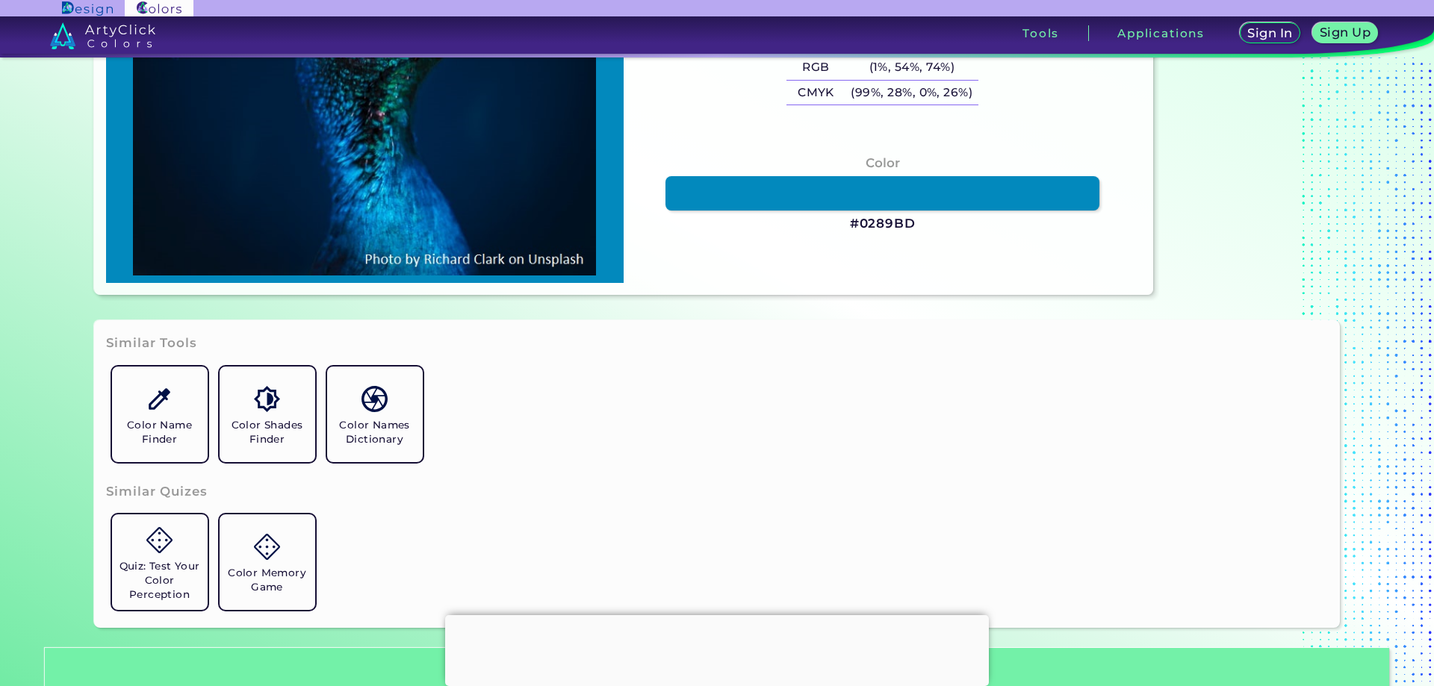
scroll to position [448, 0]
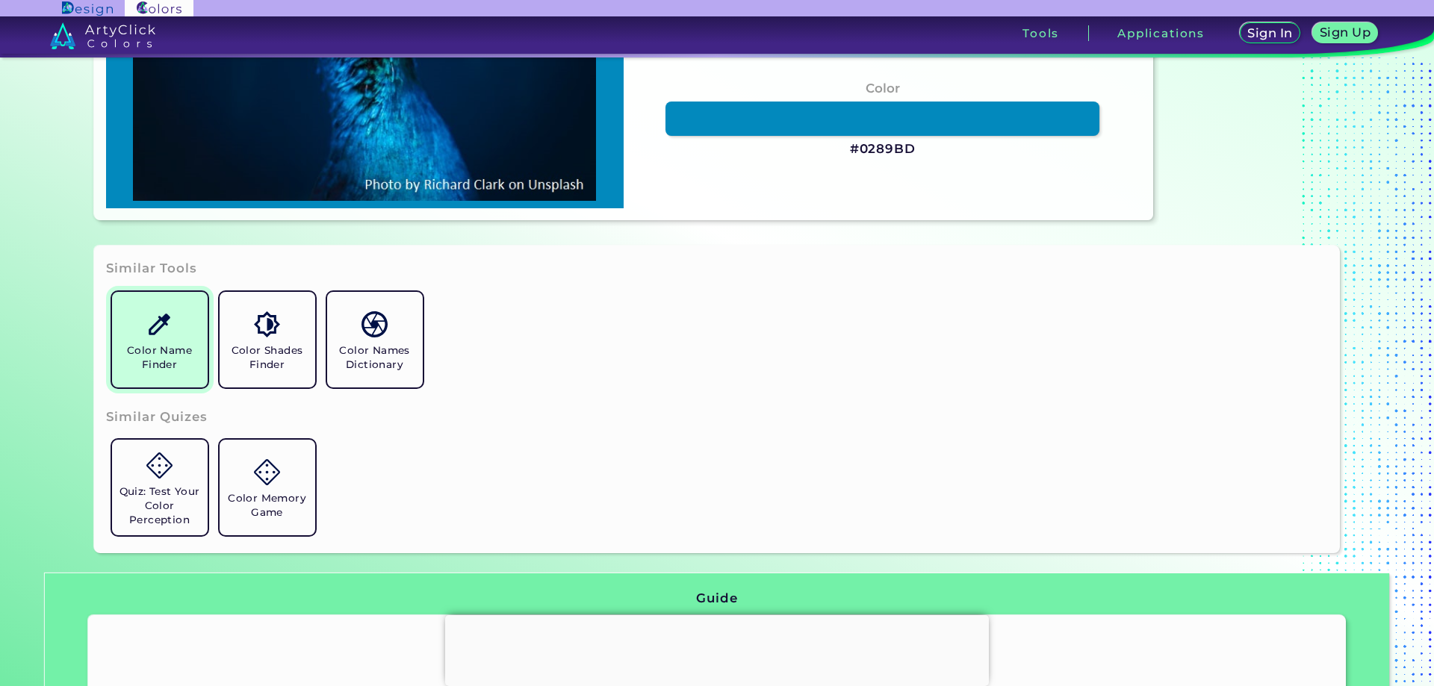
click at [155, 337] on img at bounding box center [159, 324] width 26 height 26
